Goal: Task Accomplishment & Management: Complete application form

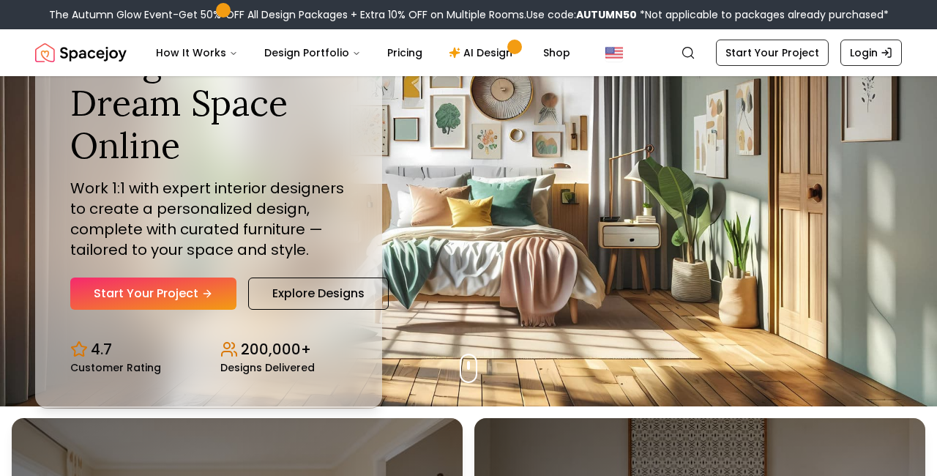
scroll to position [71, 0]
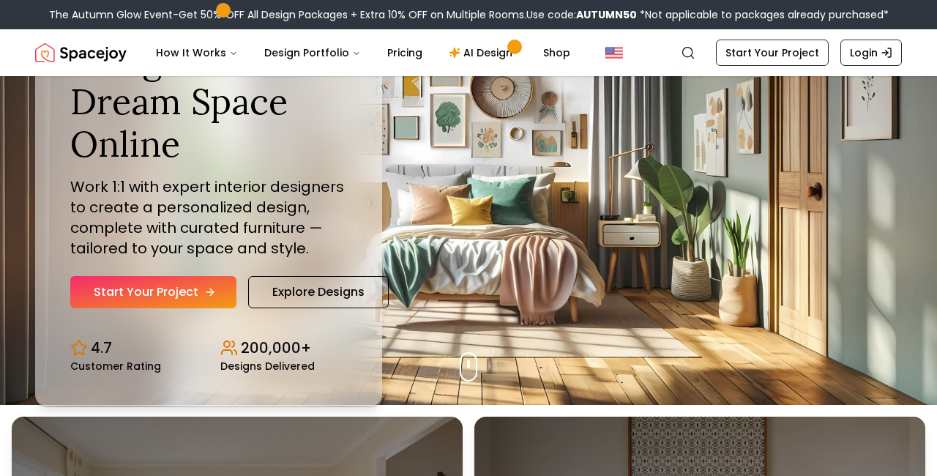
click at [177, 290] on link "Start Your Project" at bounding box center [153, 292] width 166 height 32
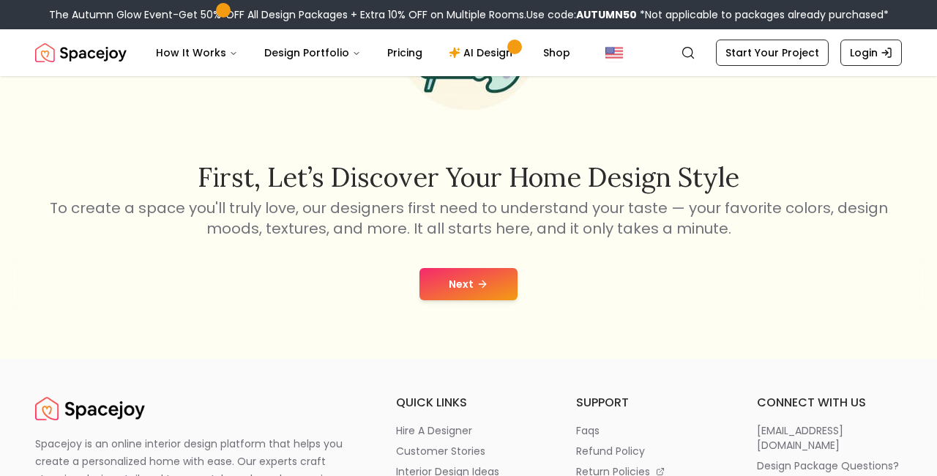
scroll to position [172, 0]
click at [483, 285] on icon at bounding box center [484, 283] width 4 height 7
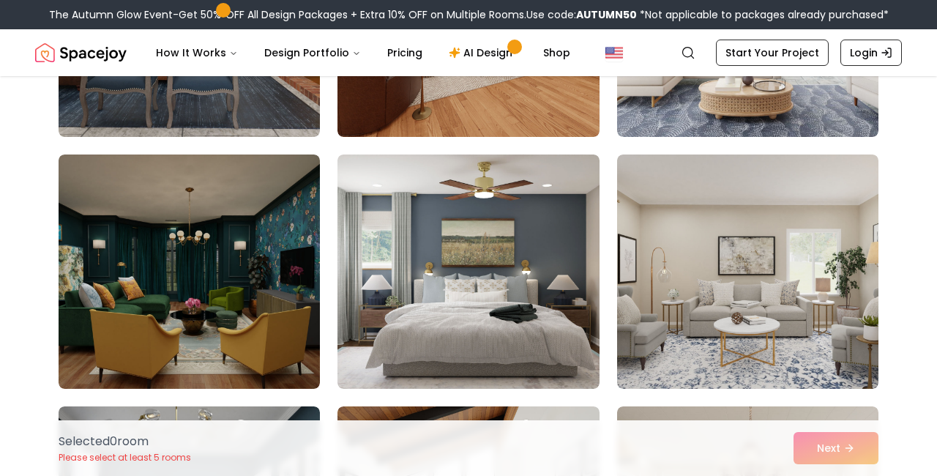
scroll to position [299, 0]
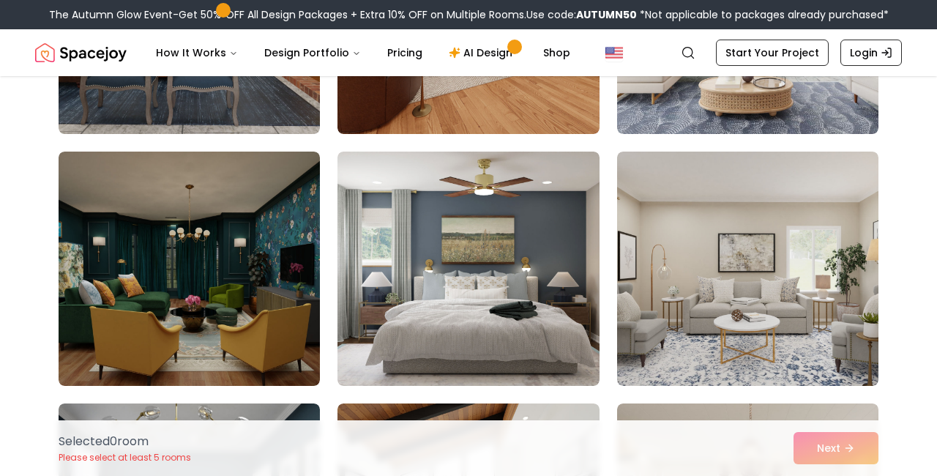
click at [483, 285] on img at bounding box center [467, 268] width 261 height 234
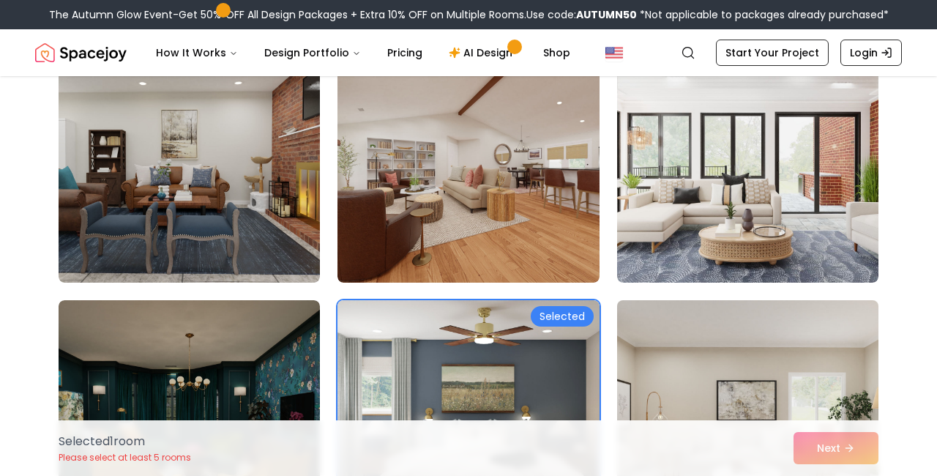
scroll to position [152, 0]
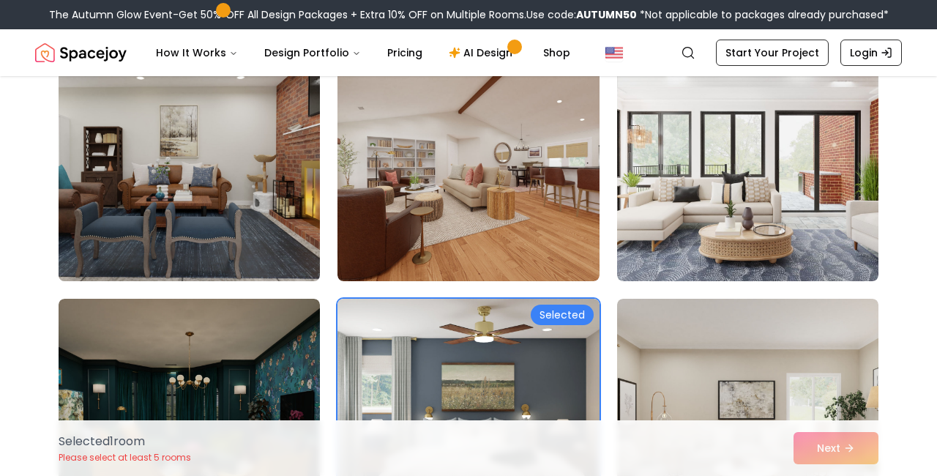
click at [286, 186] on img at bounding box center [189, 164] width 274 height 246
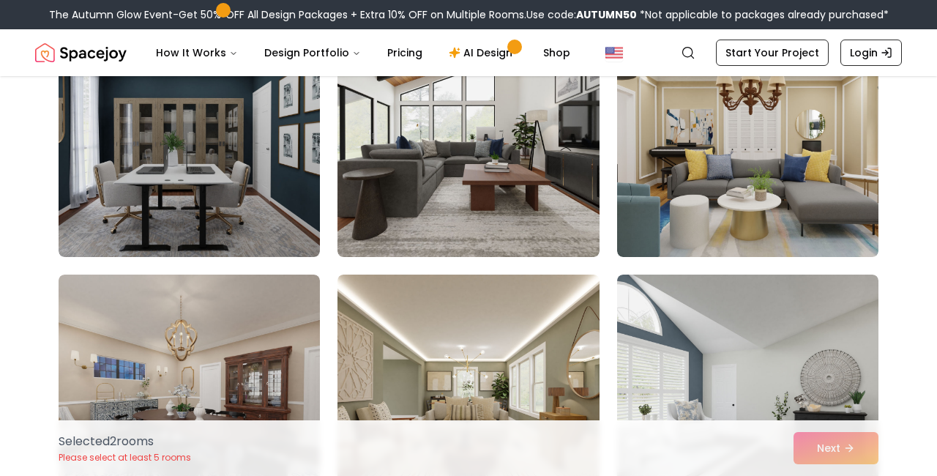
scroll to position [680, 0]
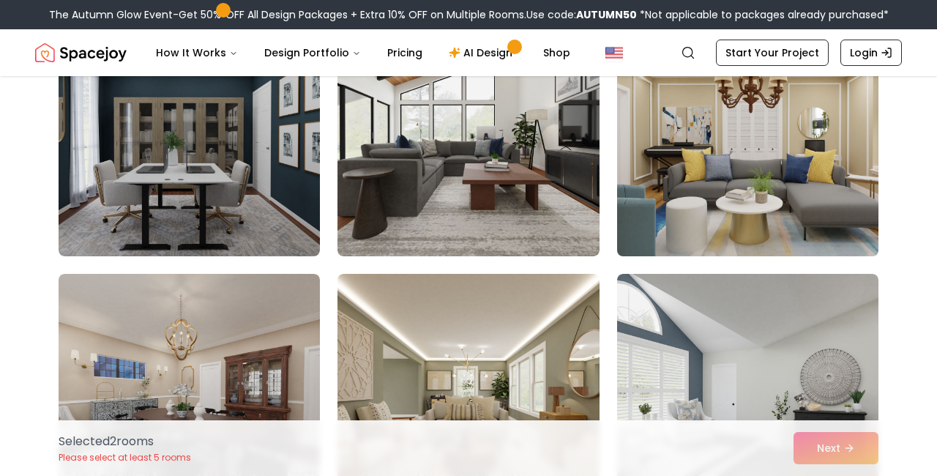
click at [758, 172] on img at bounding box center [747, 139] width 274 height 246
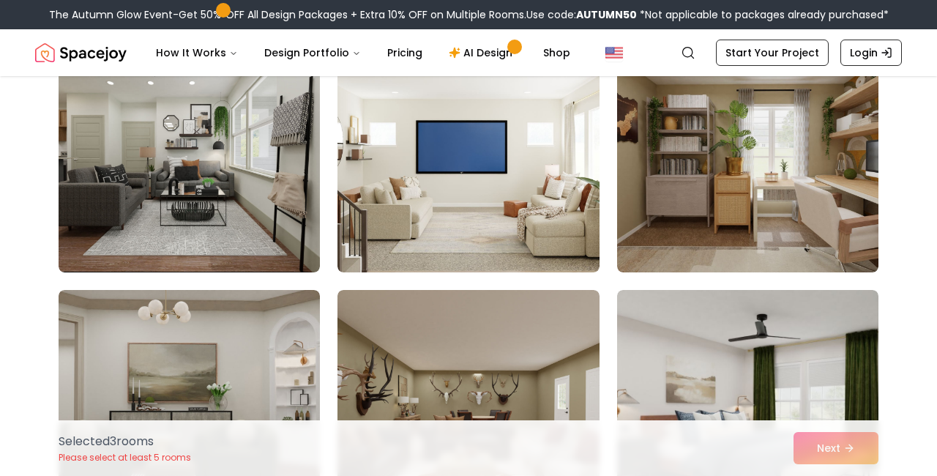
scroll to position [1182, 0]
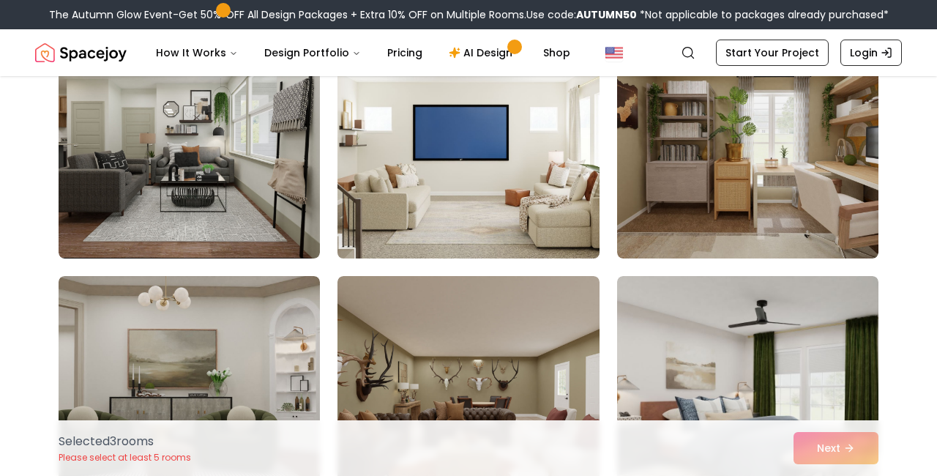
click at [544, 195] on img at bounding box center [468, 141] width 274 height 246
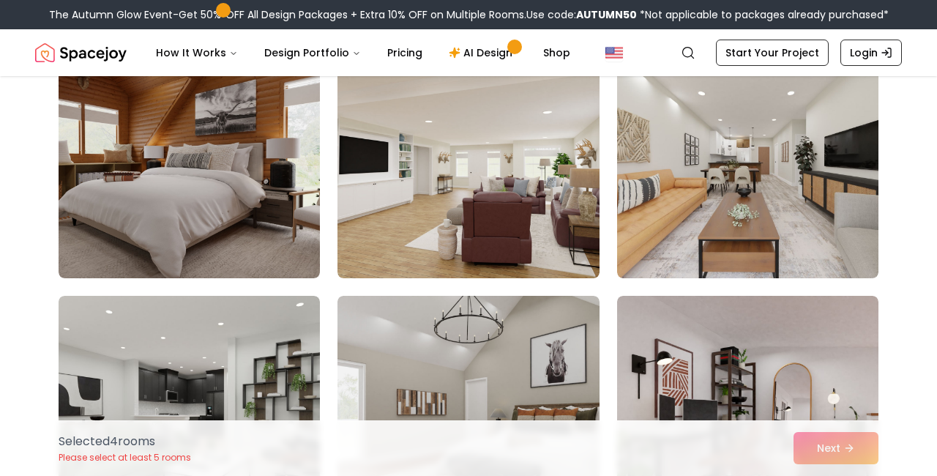
scroll to position [1676, 0]
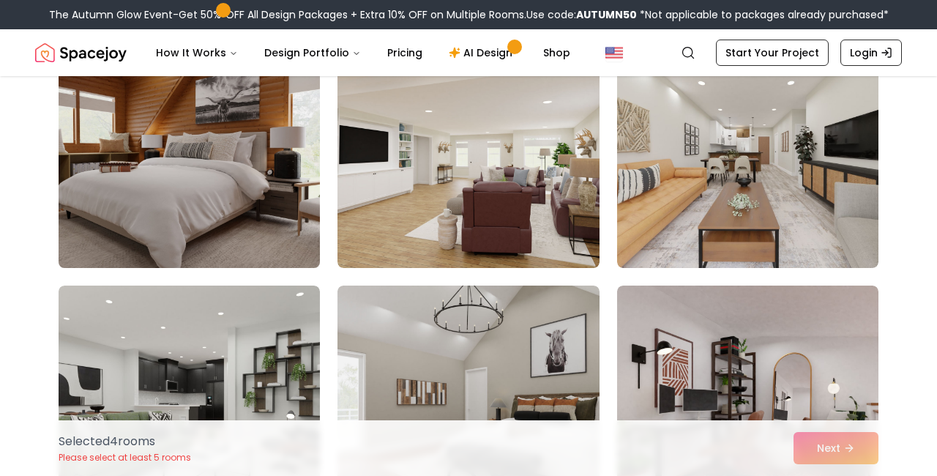
click at [253, 182] on img at bounding box center [189, 151] width 274 height 246
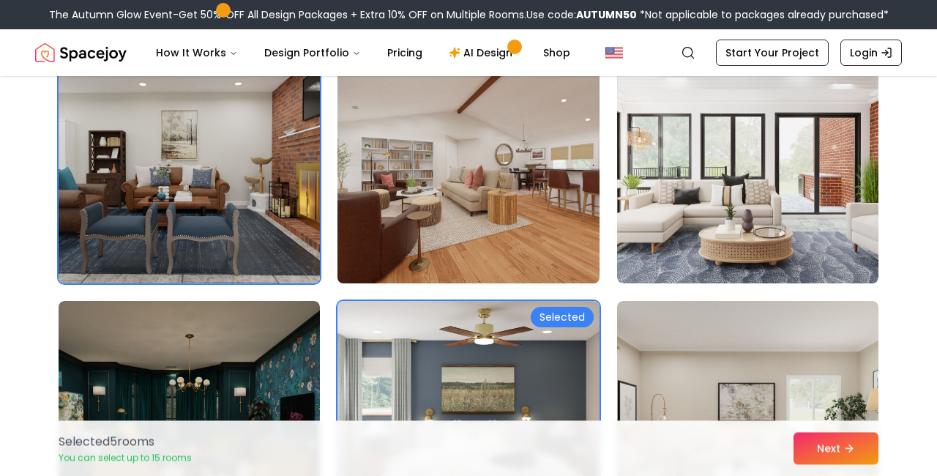
scroll to position [151, 0]
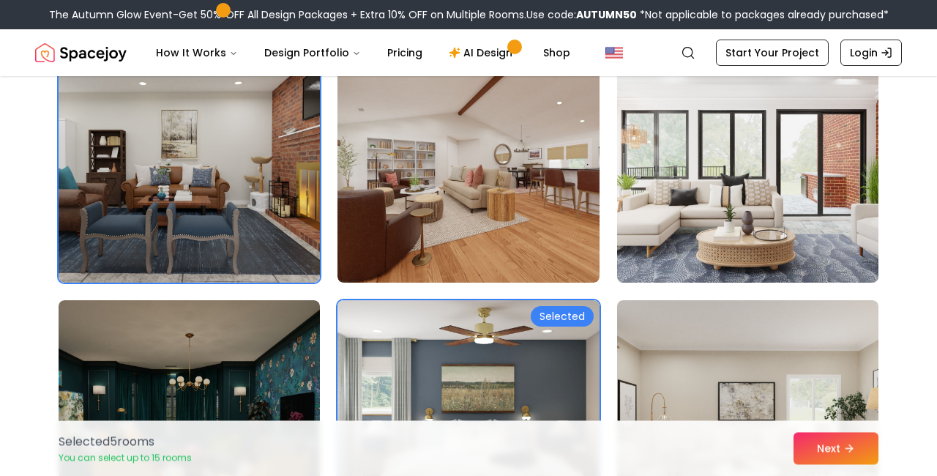
click at [791, 234] on img at bounding box center [747, 165] width 274 height 246
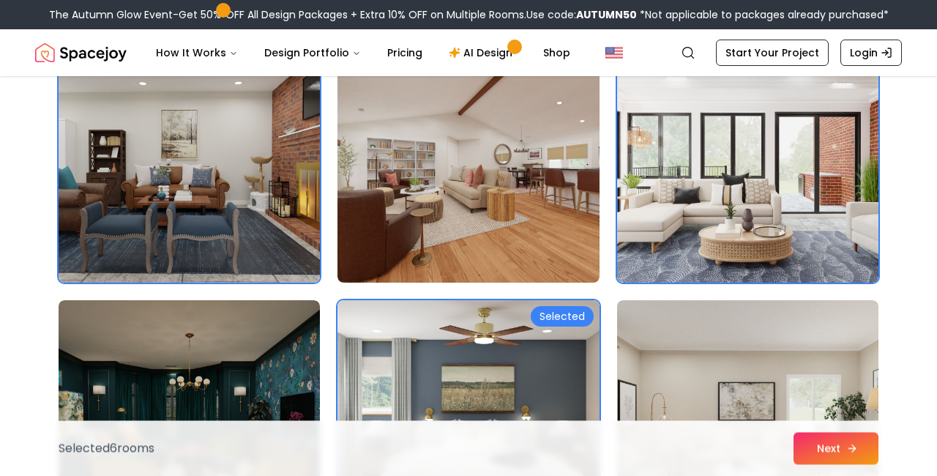
click at [833, 452] on button "Next" at bounding box center [835, 448] width 85 height 32
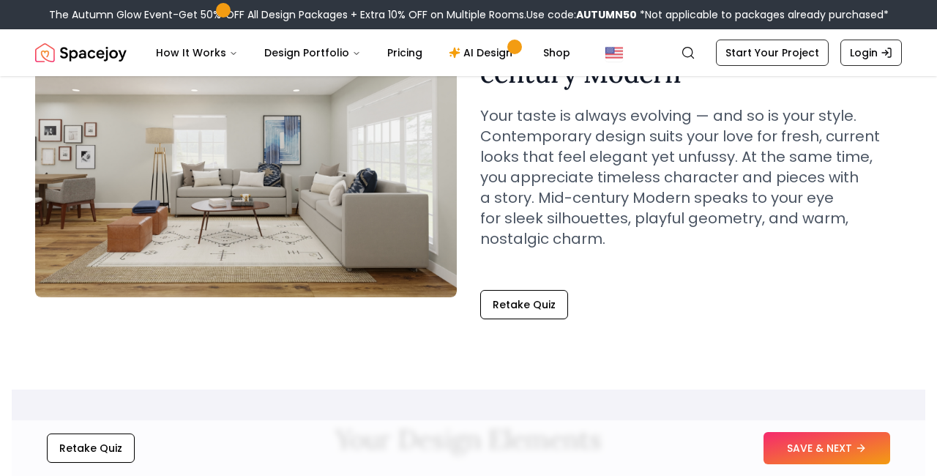
scroll to position [119, 0]
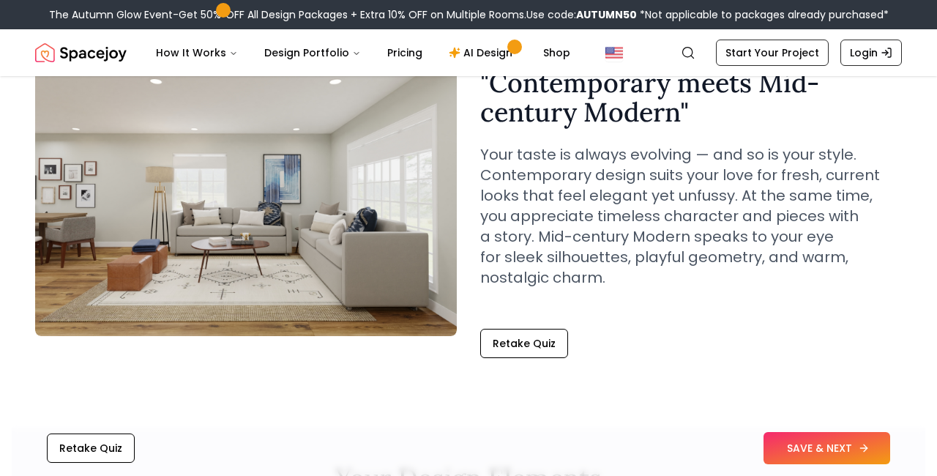
click at [816, 441] on button "SAVE & NEXT" at bounding box center [826, 448] width 127 height 32
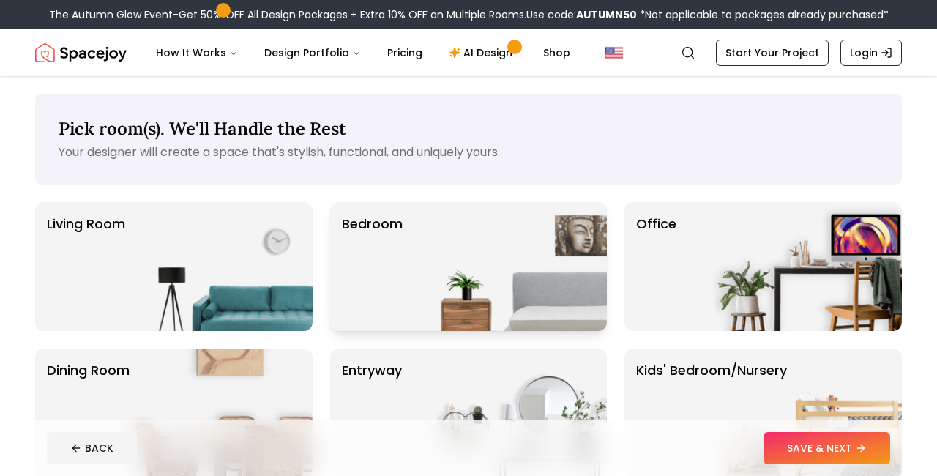
click at [574, 293] on img at bounding box center [512, 266] width 187 height 129
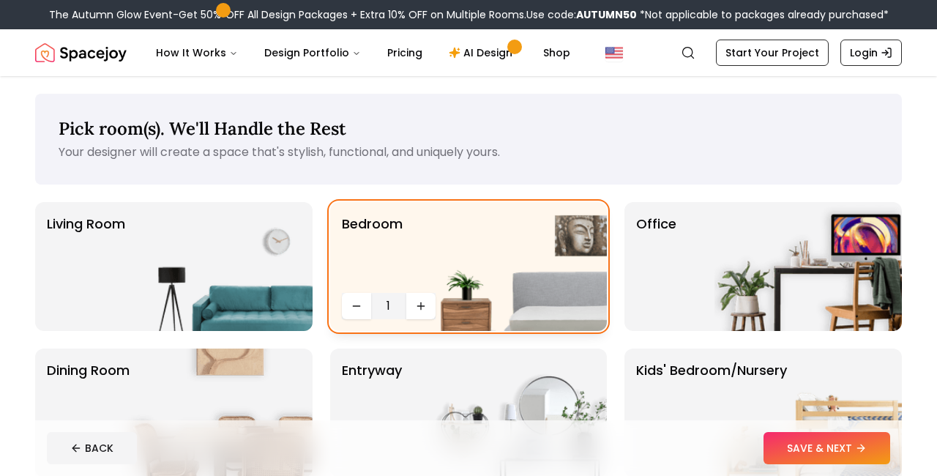
click at [423, 309] on img at bounding box center [512, 266] width 187 height 129
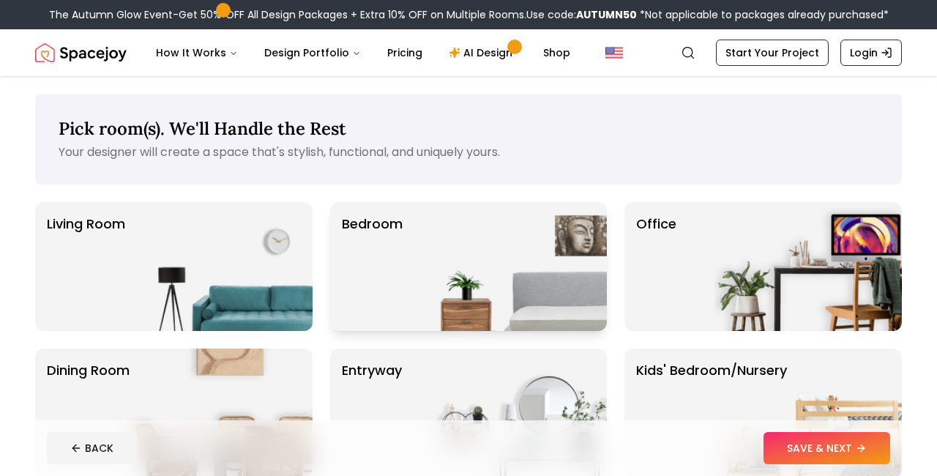
click at [446, 248] on img at bounding box center [512, 266] width 187 height 129
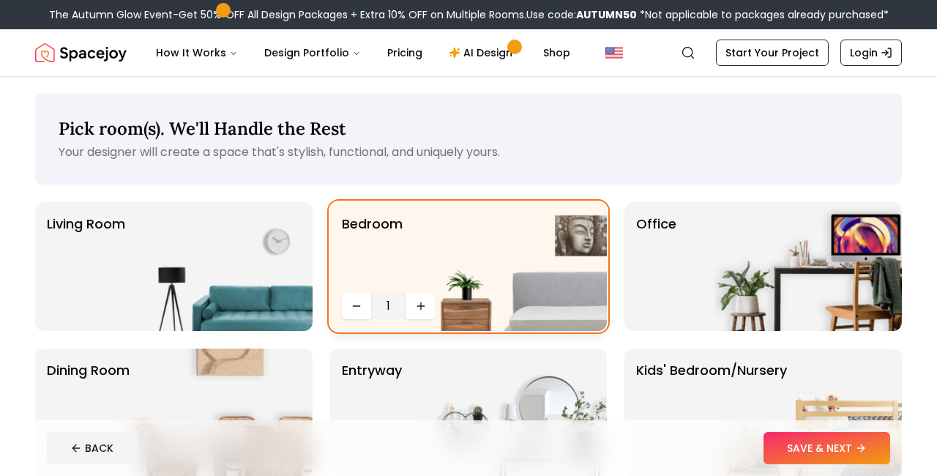
click at [421, 302] on img at bounding box center [512, 266] width 187 height 129
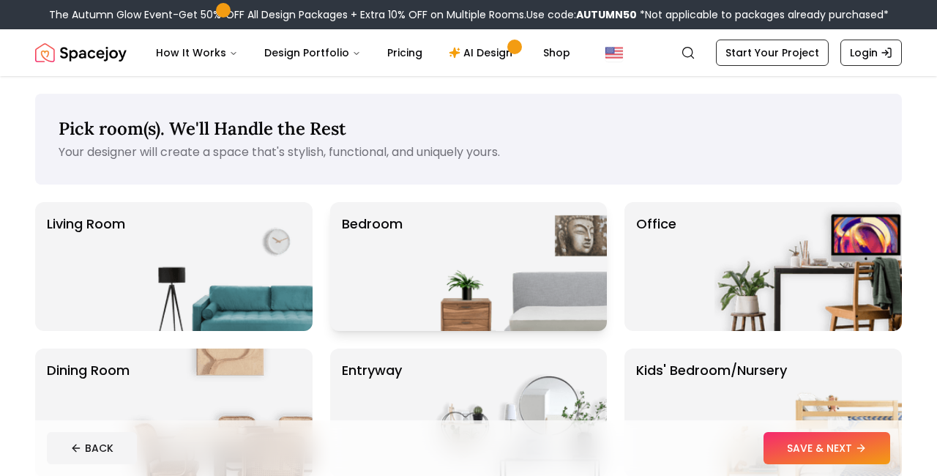
click at [421, 302] on img at bounding box center [512, 266] width 187 height 129
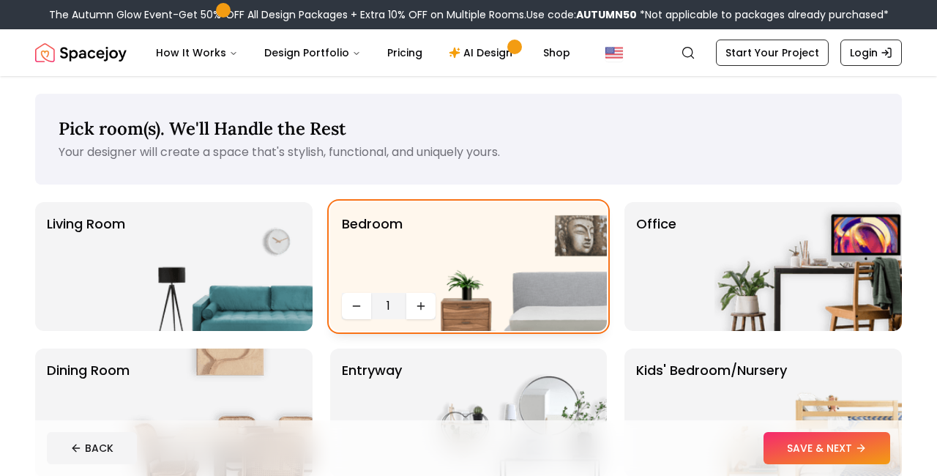
click at [421, 302] on img at bounding box center [512, 266] width 187 height 129
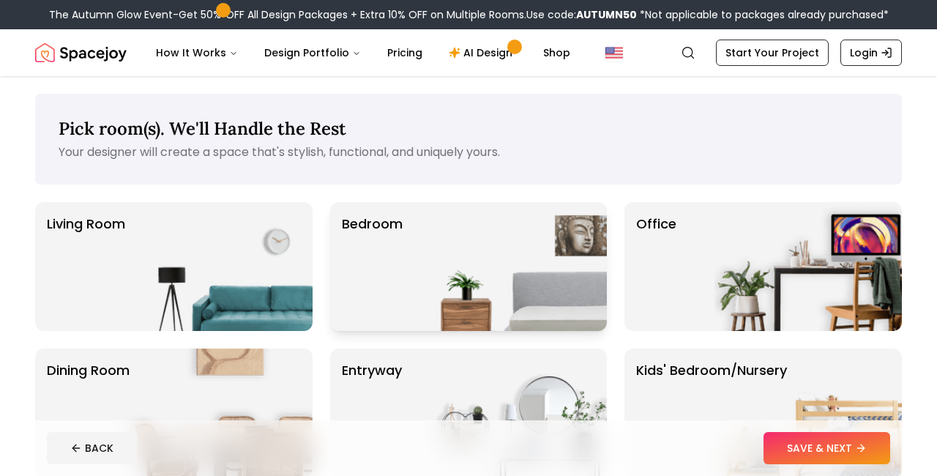
click at [421, 302] on img at bounding box center [512, 266] width 187 height 129
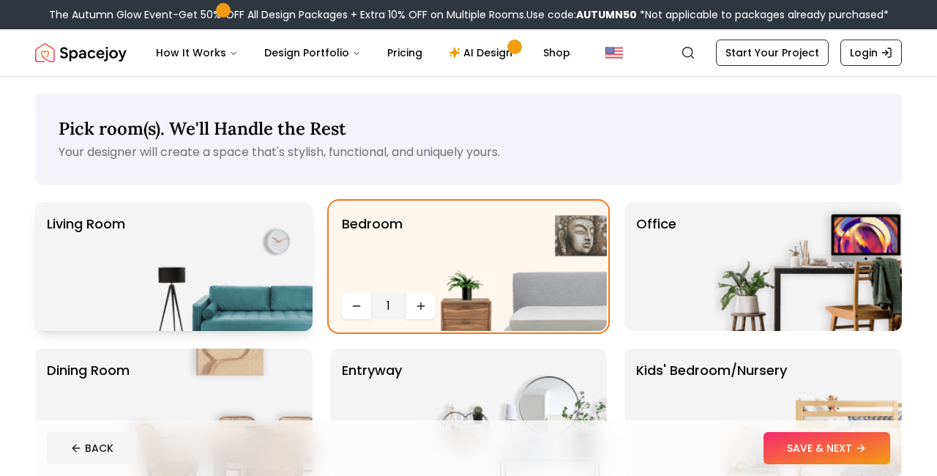
click at [244, 277] on img at bounding box center [218, 266] width 187 height 129
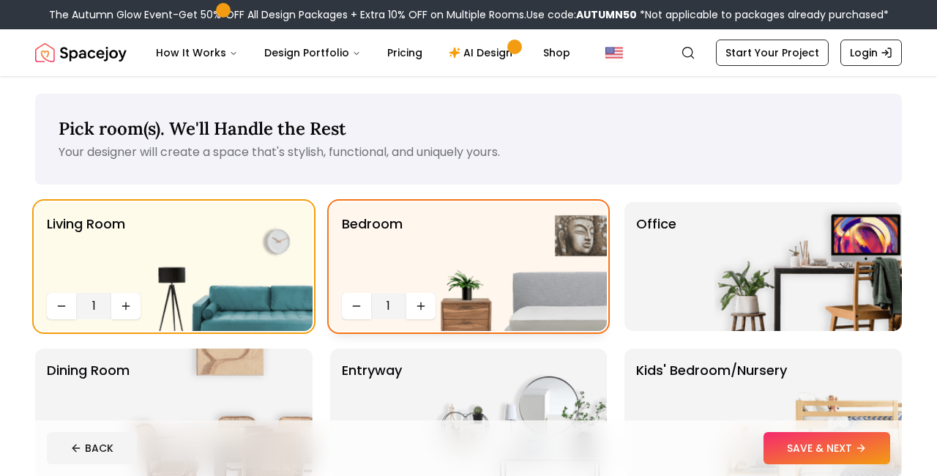
click at [423, 303] on img at bounding box center [512, 266] width 187 height 129
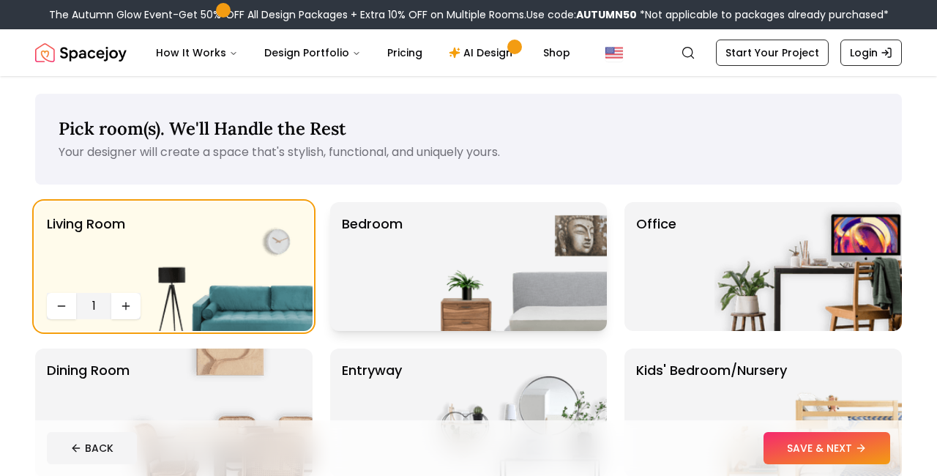
click at [423, 303] on img at bounding box center [512, 266] width 187 height 129
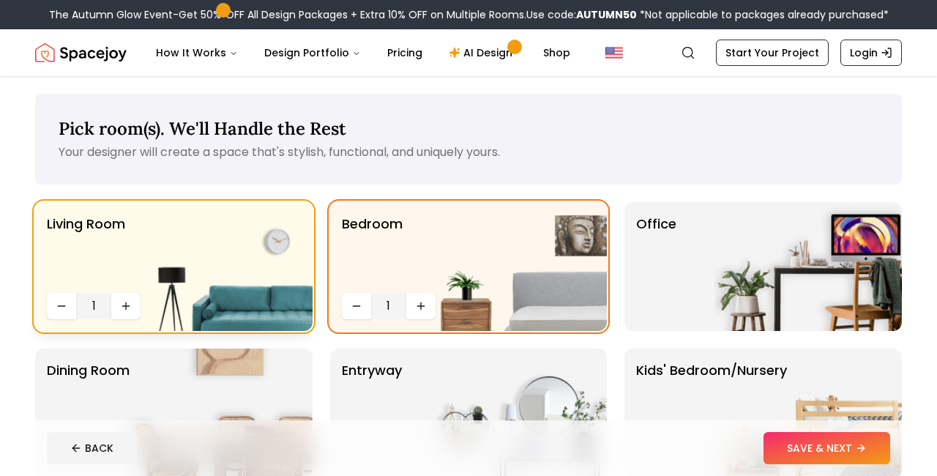
click at [135, 298] on img at bounding box center [218, 266] width 187 height 129
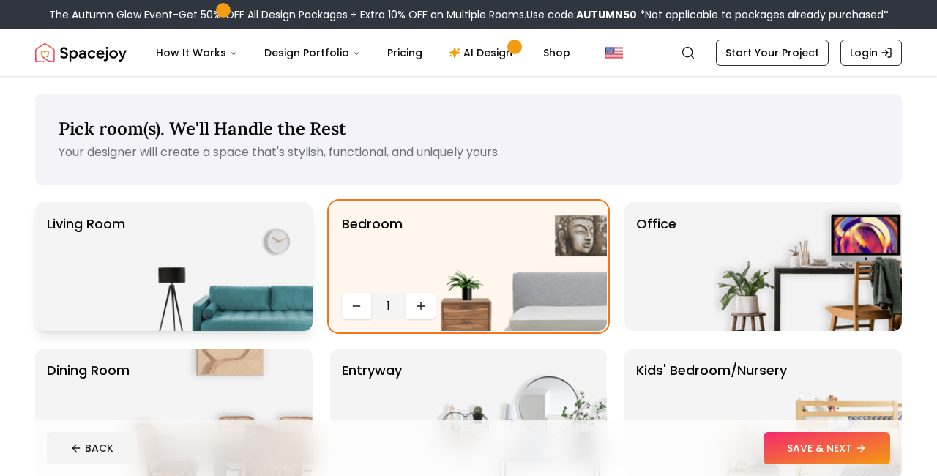
click at [135, 298] on img at bounding box center [218, 266] width 187 height 129
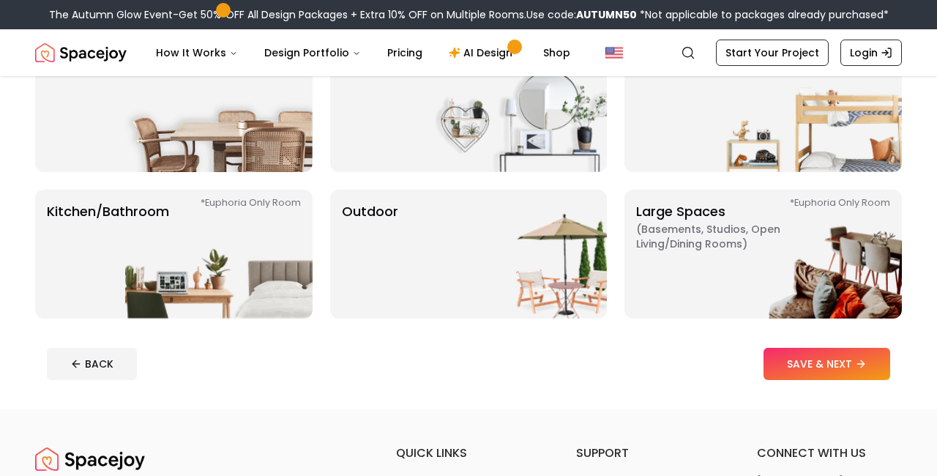
scroll to position [306, 0]
click at [544, 298] on img at bounding box center [512, 253] width 187 height 129
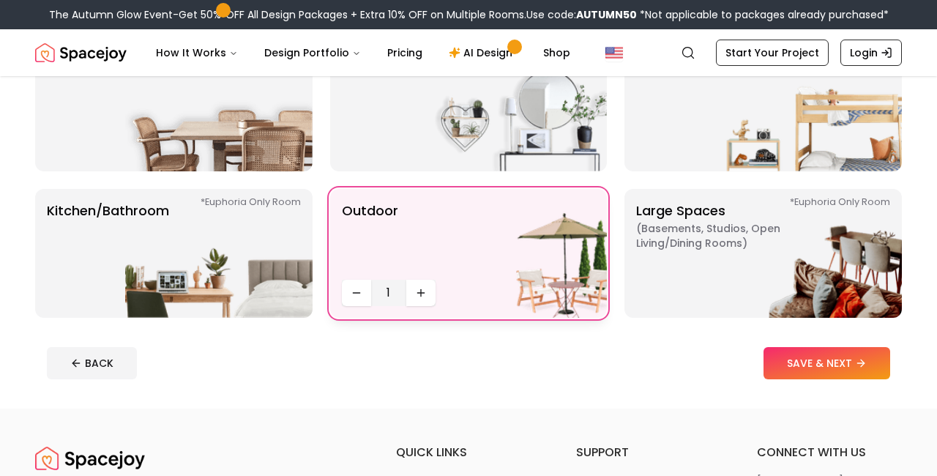
click at [462, 244] on img at bounding box center [512, 253] width 187 height 129
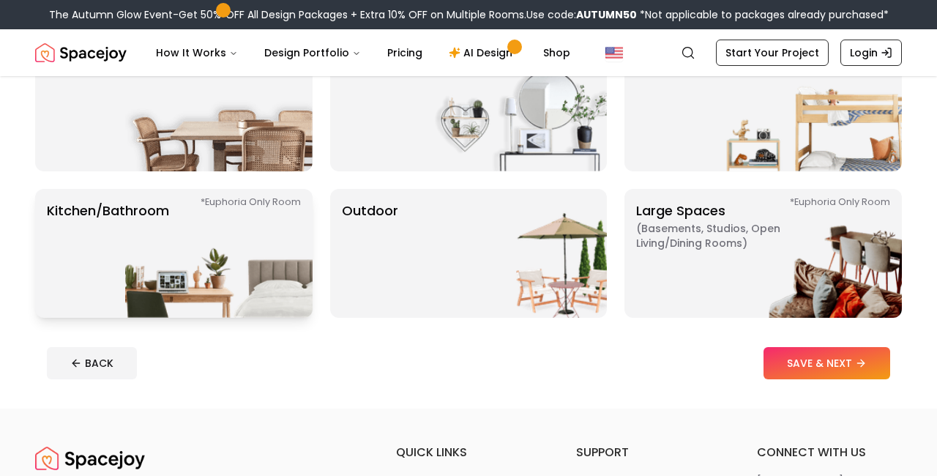
click at [230, 244] on img at bounding box center [218, 253] width 187 height 129
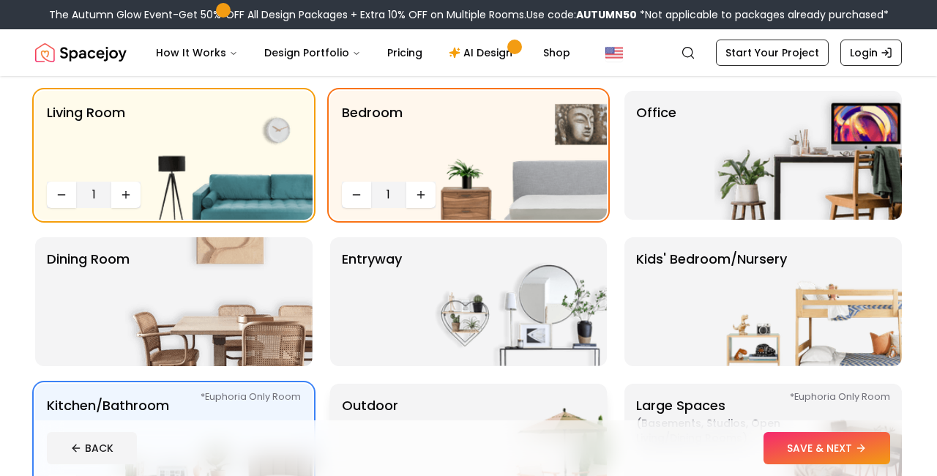
scroll to position [102, 0]
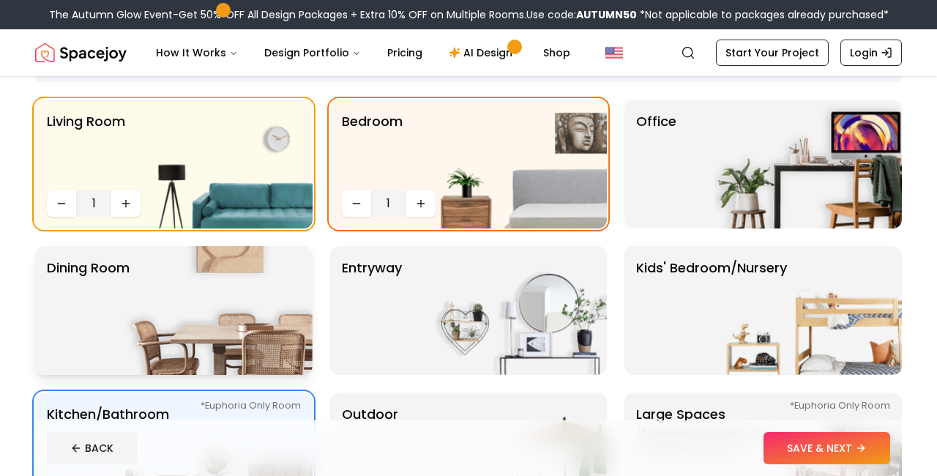
click at [288, 285] on img at bounding box center [218, 310] width 187 height 129
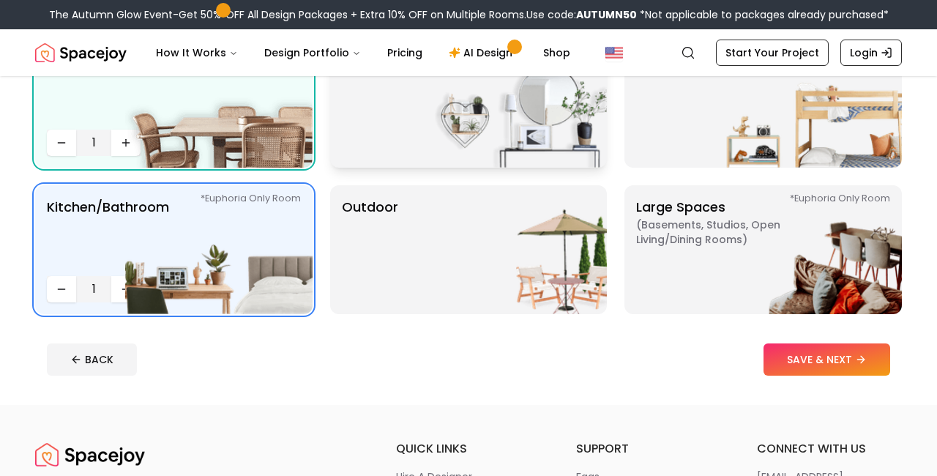
scroll to position [309, 0]
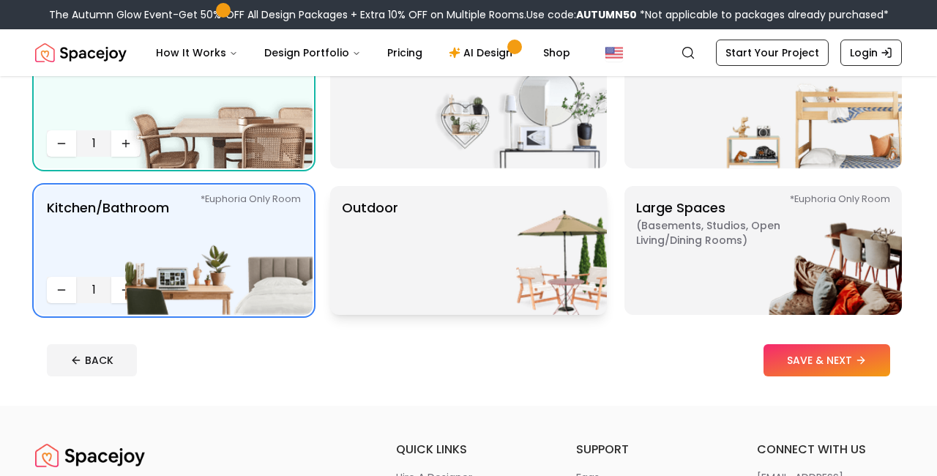
click at [502, 258] on img at bounding box center [512, 250] width 187 height 129
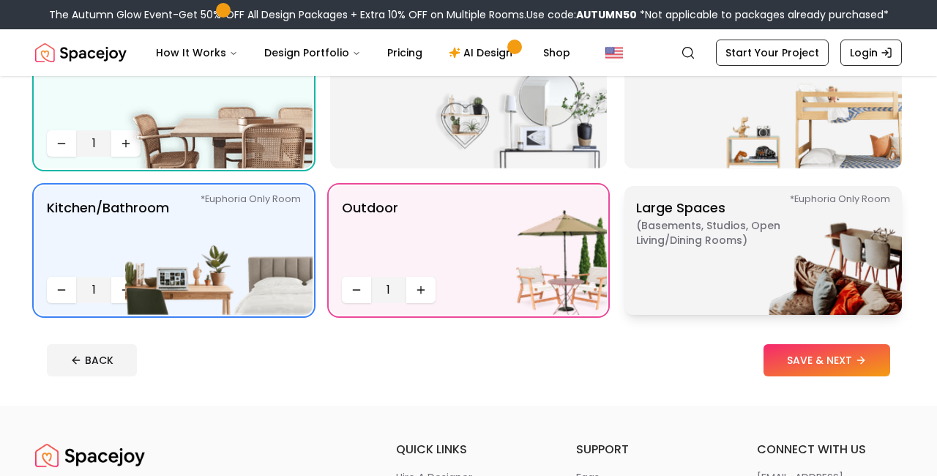
click at [730, 269] on img at bounding box center [807, 250] width 187 height 129
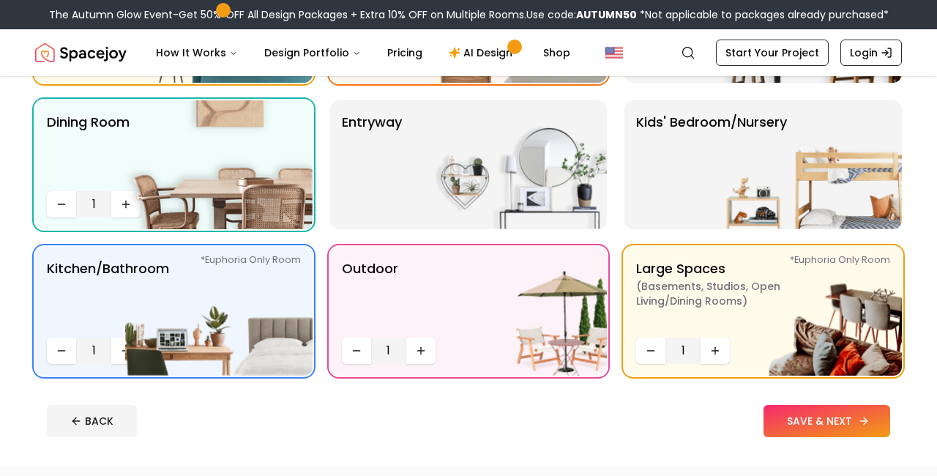
scroll to position [250, 0]
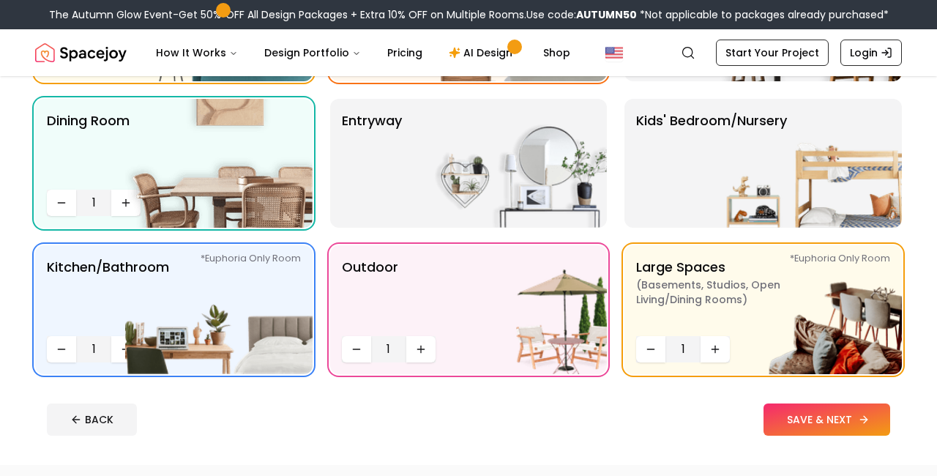
click at [810, 416] on button "SAVE & NEXT" at bounding box center [826, 419] width 127 height 32
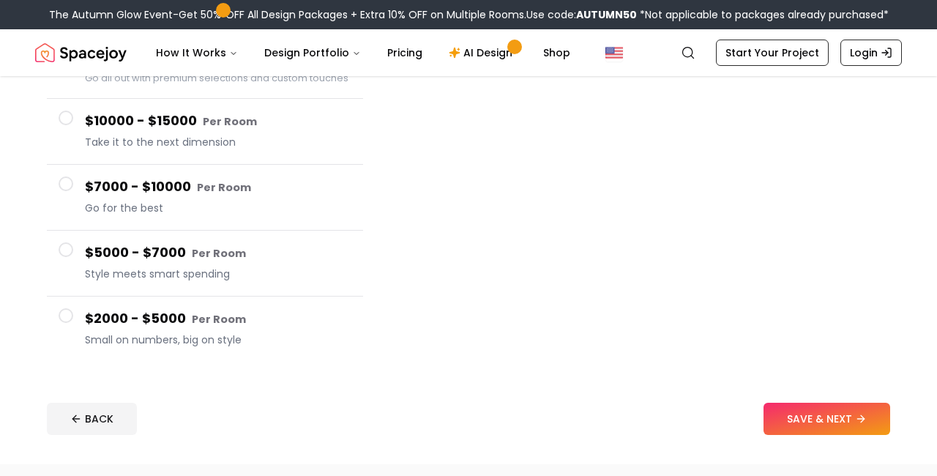
scroll to position [199, 0]
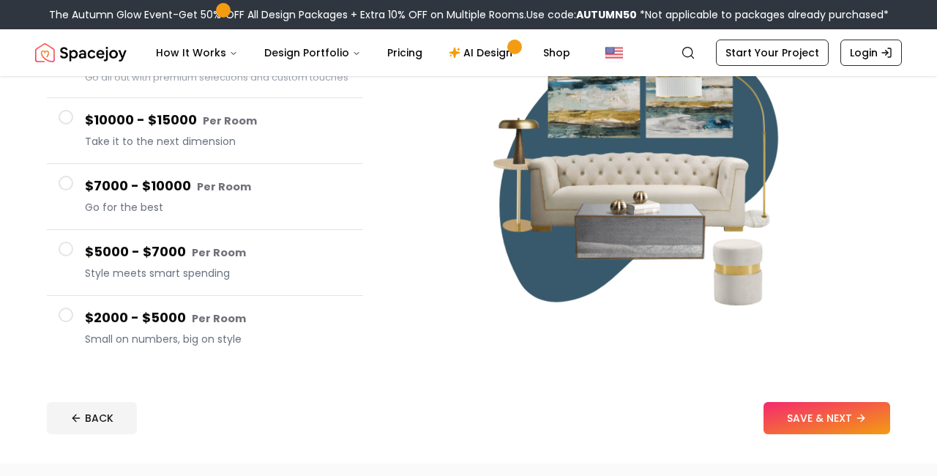
click at [70, 312] on span at bounding box center [66, 314] width 15 height 15
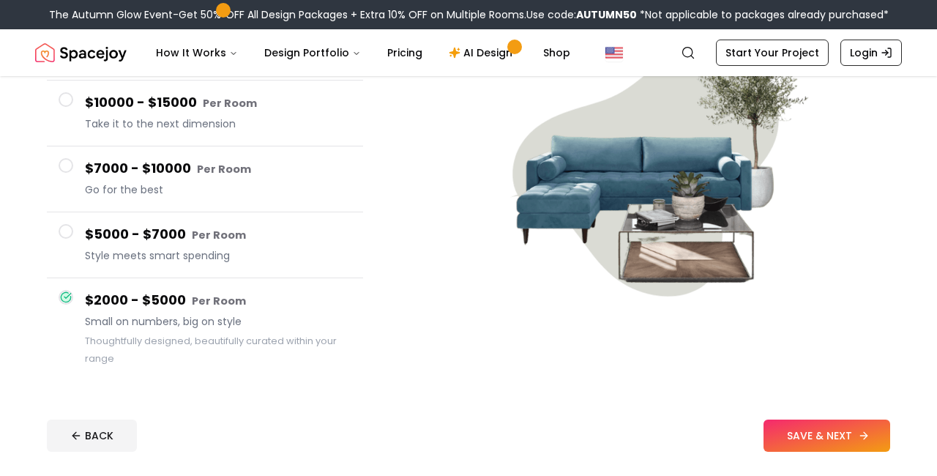
click at [806, 428] on button "SAVE & NEXT" at bounding box center [826, 435] width 127 height 32
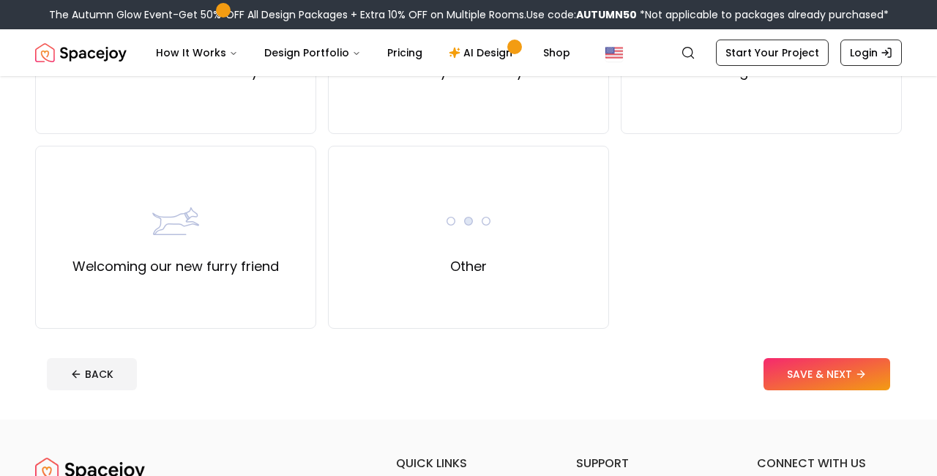
scroll to position [642, 0]
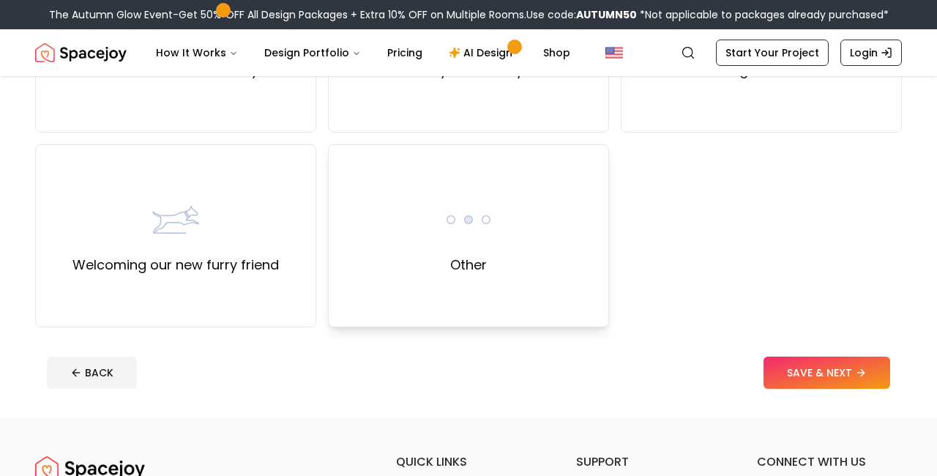
click at [509, 228] on div "Other" at bounding box center [468, 235] width 281 height 183
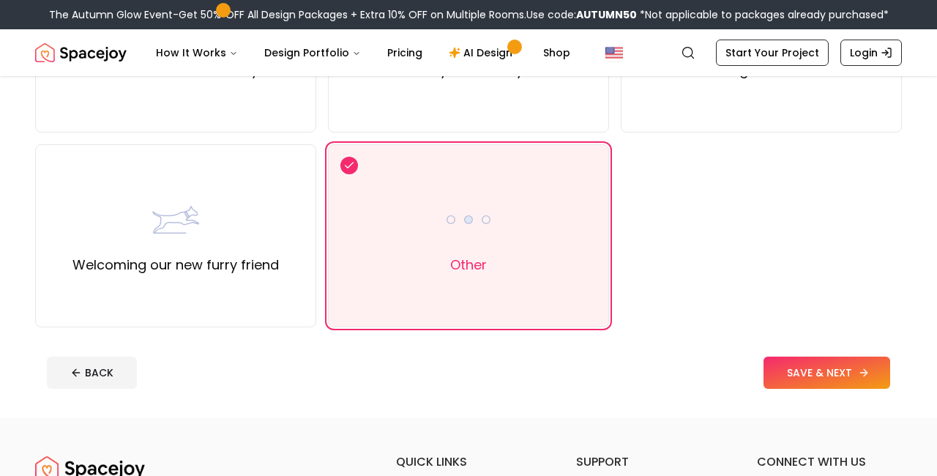
click at [800, 367] on button "SAVE & NEXT" at bounding box center [826, 372] width 127 height 32
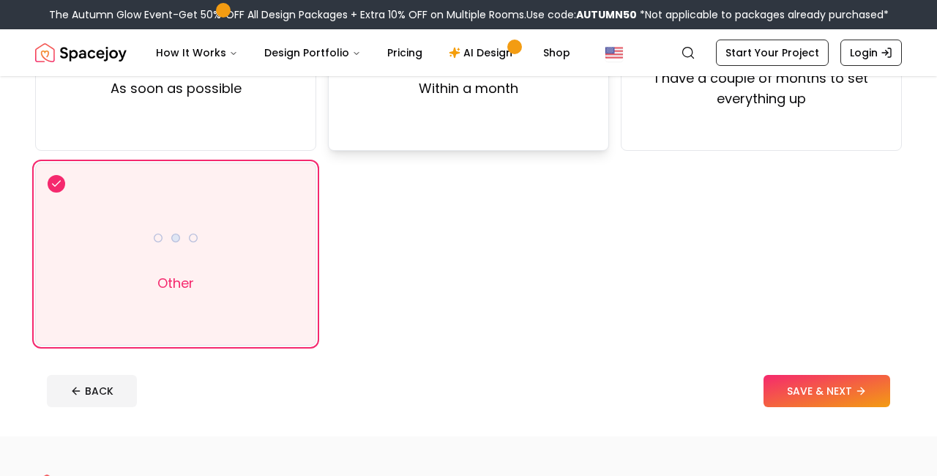
scroll to position [232, 0]
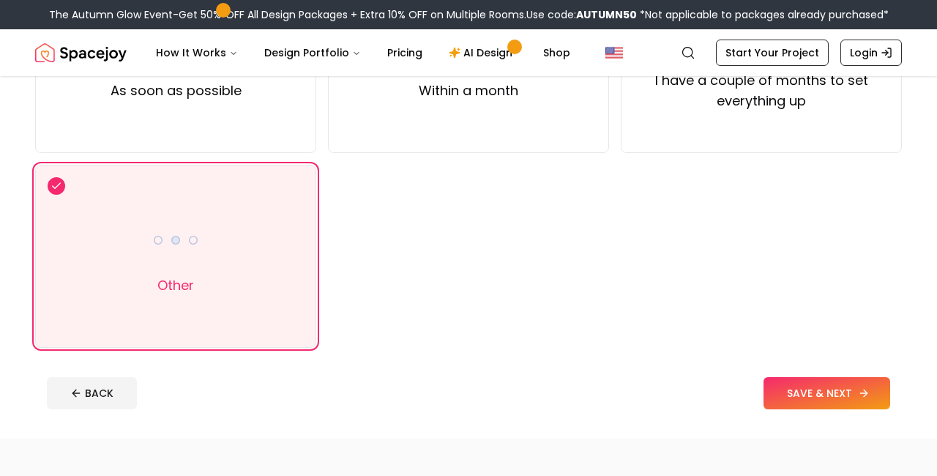
click at [807, 383] on button "SAVE & NEXT" at bounding box center [826, 393] width 127 height 32
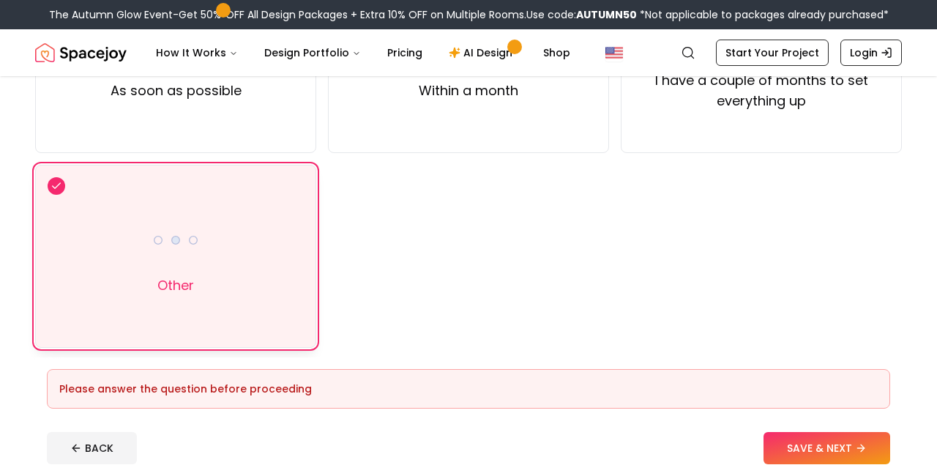
click at [214, 246] on div "Other" at bounding box center [175, 256] width 281 height 183
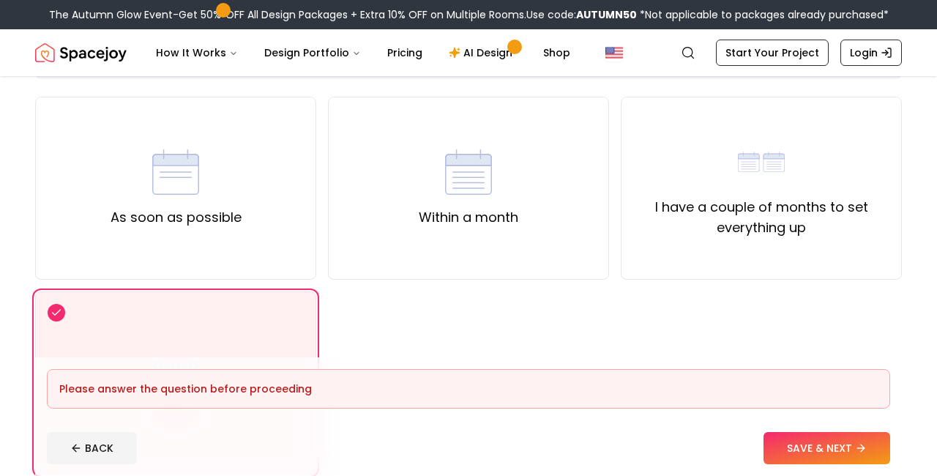
scroll to position [84, 0]
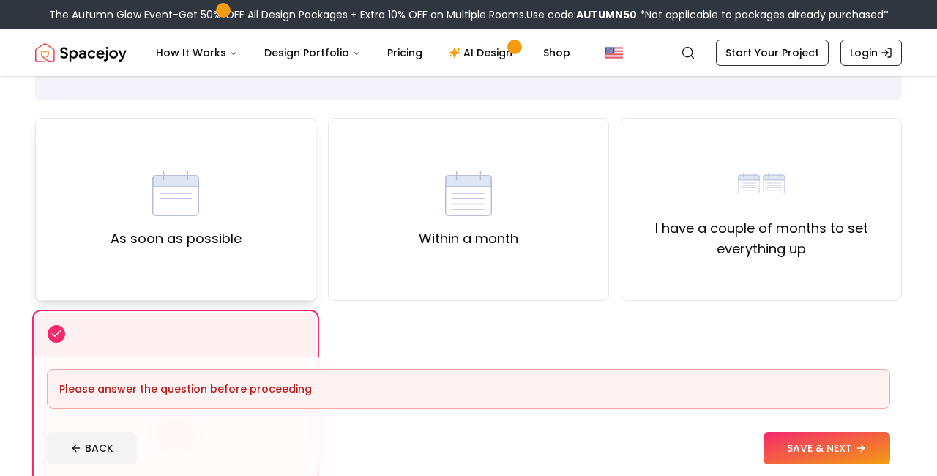
click at [200, 217] on div "As soon as possible" at bounding box center [175, 209] width 131 height 79
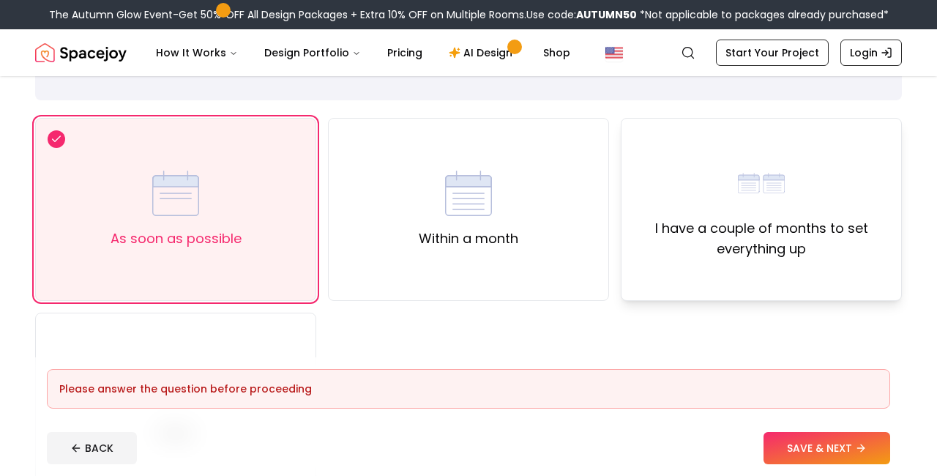
click at [654, 229] on label "I have a couple of months to set everything up" at bounding box center [761, 238] width 256 height 41
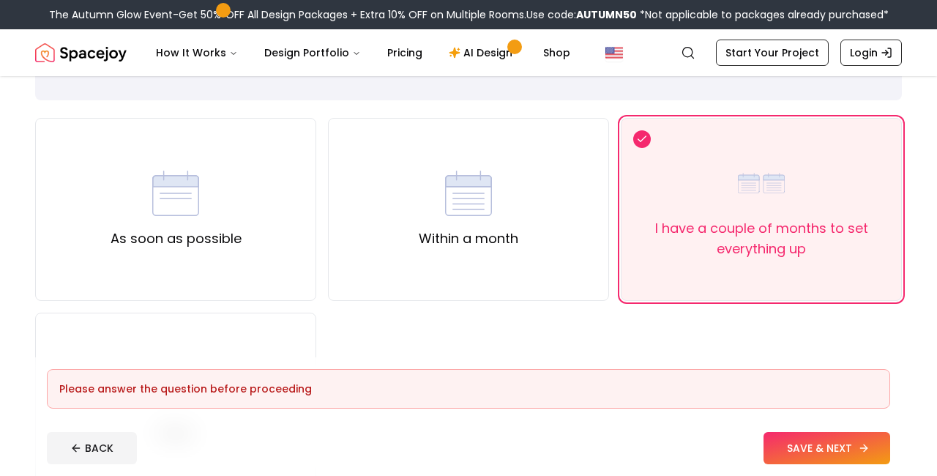
click at [817, 443] on button "SAVE & NEXT" at bounding box center [826, 448] width 127 height 32
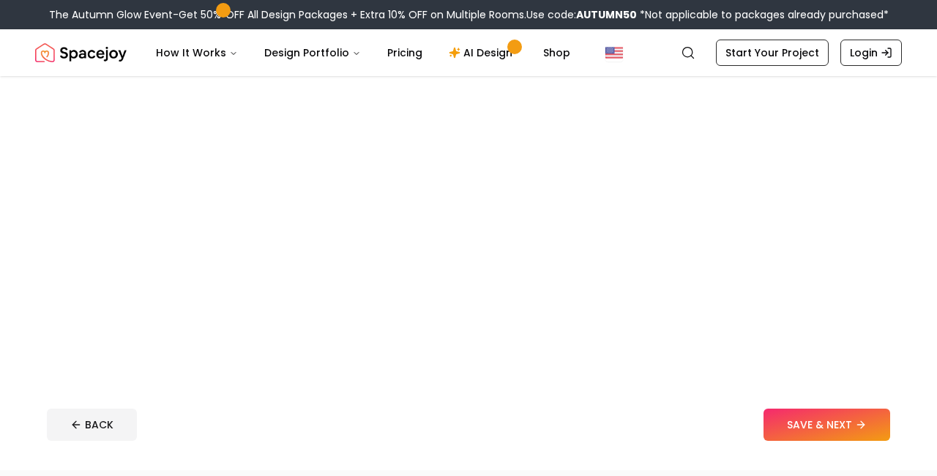
scroll to position [250, 0]
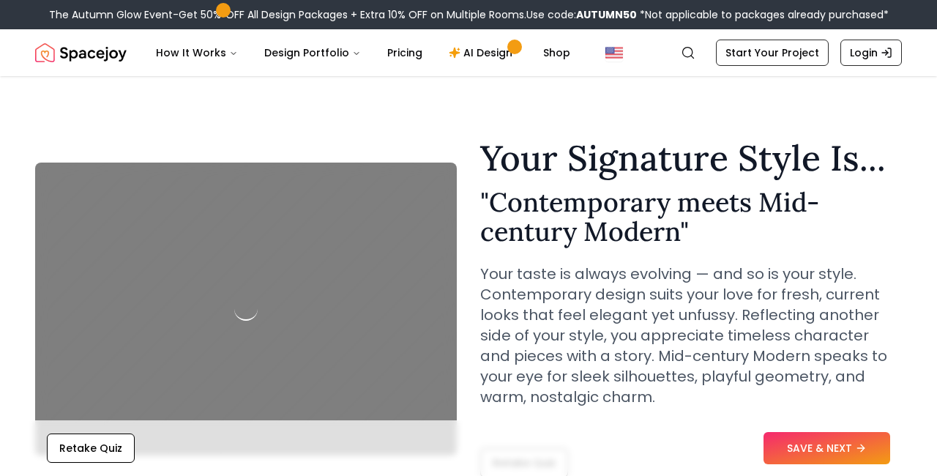
scroll to position [119, 0]
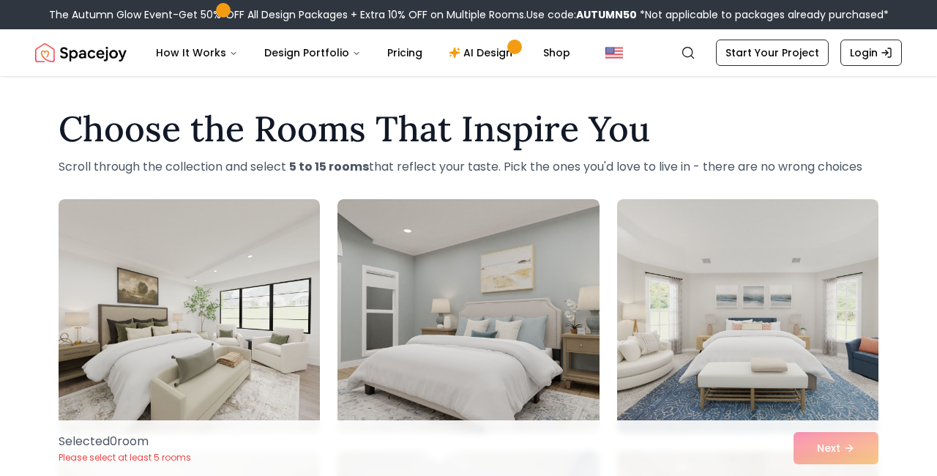
scroll to position [154, 0]
